Goal: Task Accomplishment & Management: Use online tool/utility

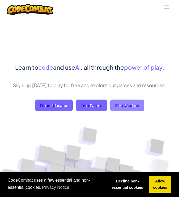
click at [117, 103] on span "I'm a Student" at bounding box center [127, 106] width 34 height 12
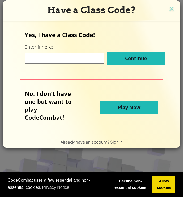
click at [134, 106] on span "Play Now" at bounding box center [129, 107] width 22 height 6
